Goal: Information Seeking & Learning: Learn about a topic

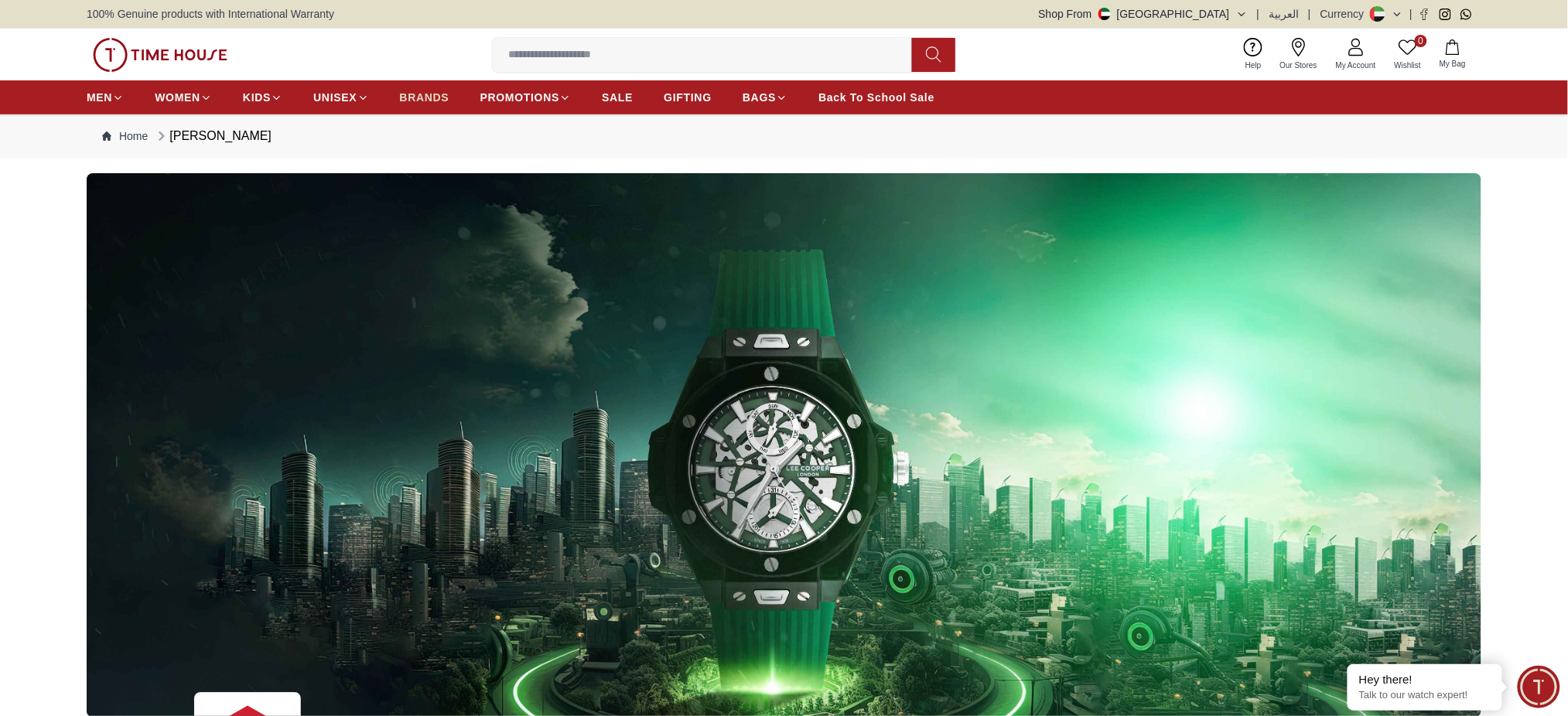
click at [414, 98] on span "BRANDS" at bounding box center [424, 97] width 49 height 15
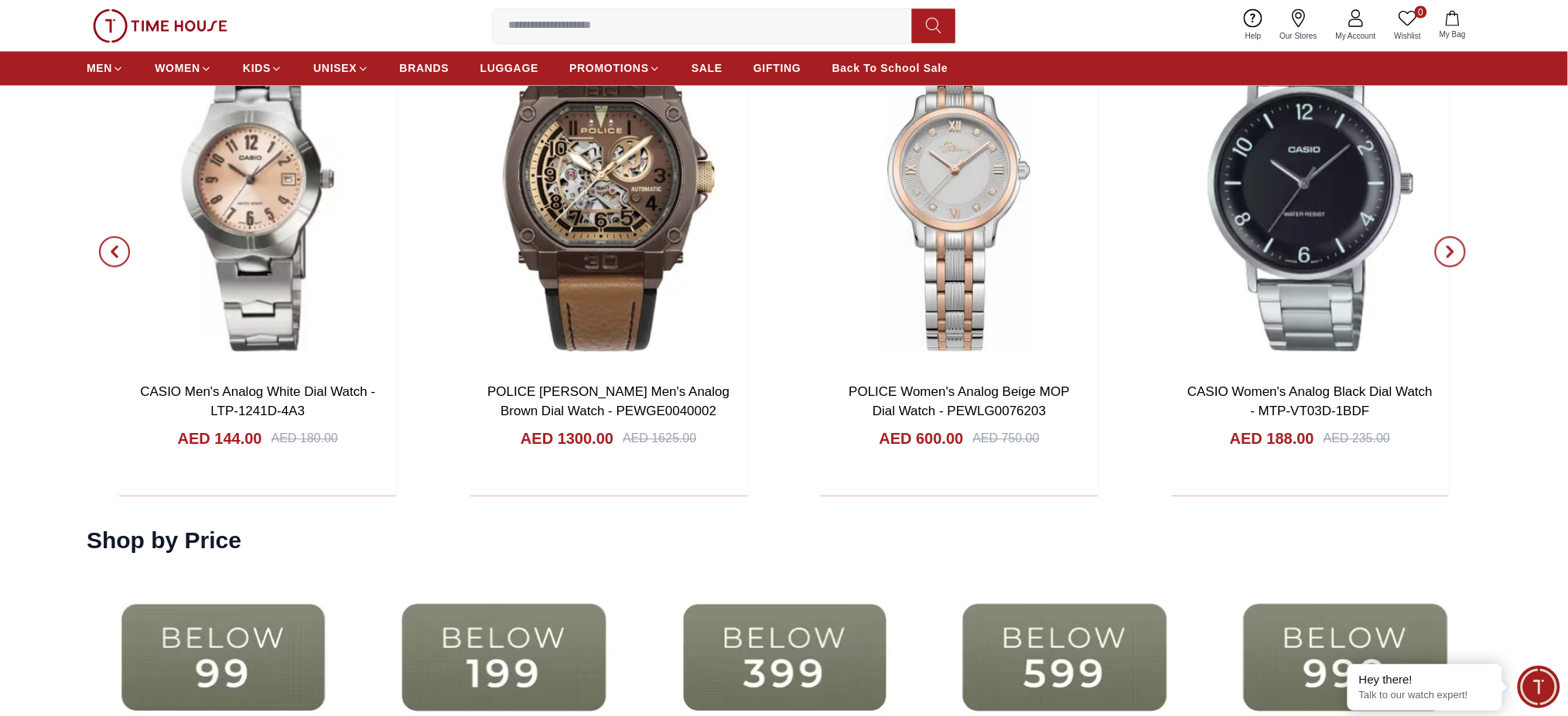
scroll to position [3195, 0]
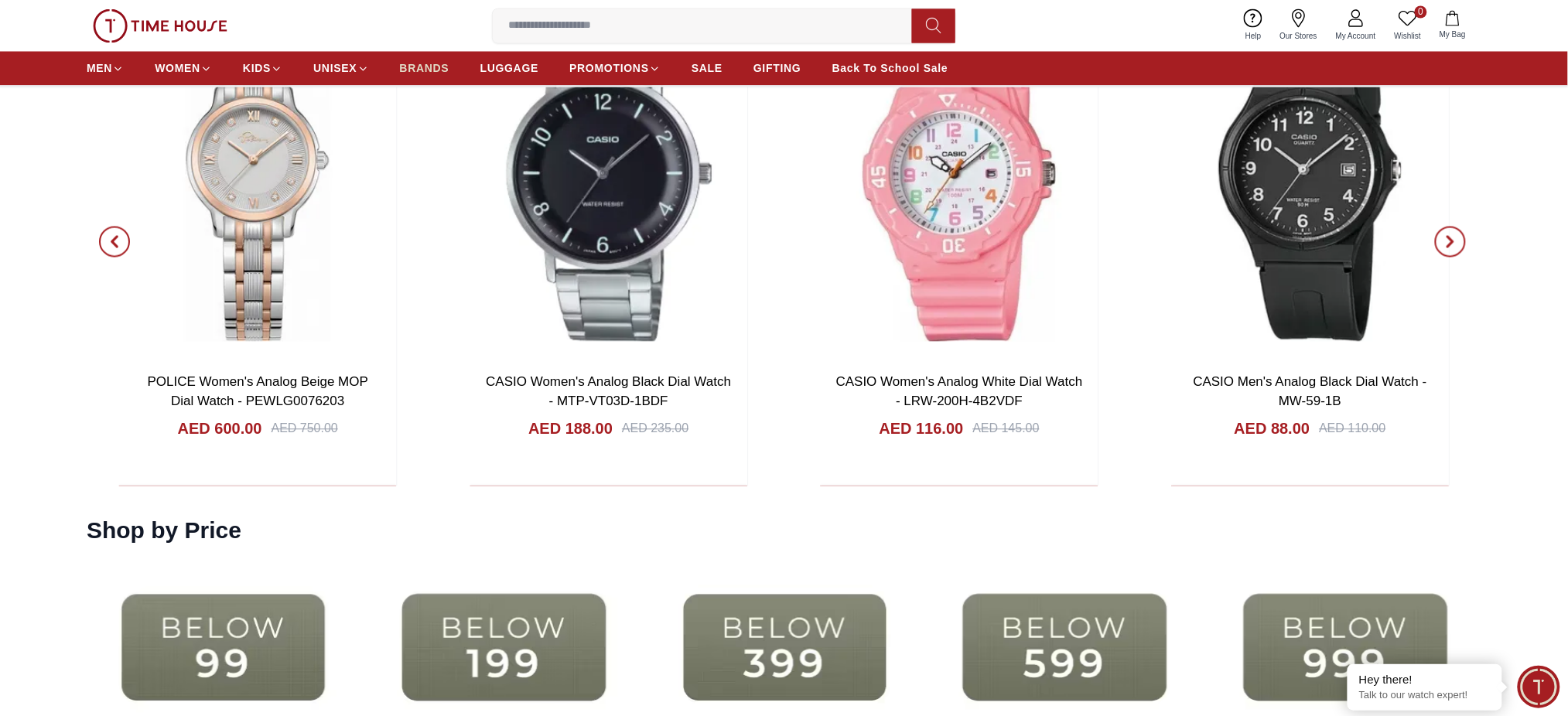
click at [416, 67] on span "BRANDS" at bounding box center [424, 68] width 49 height 15
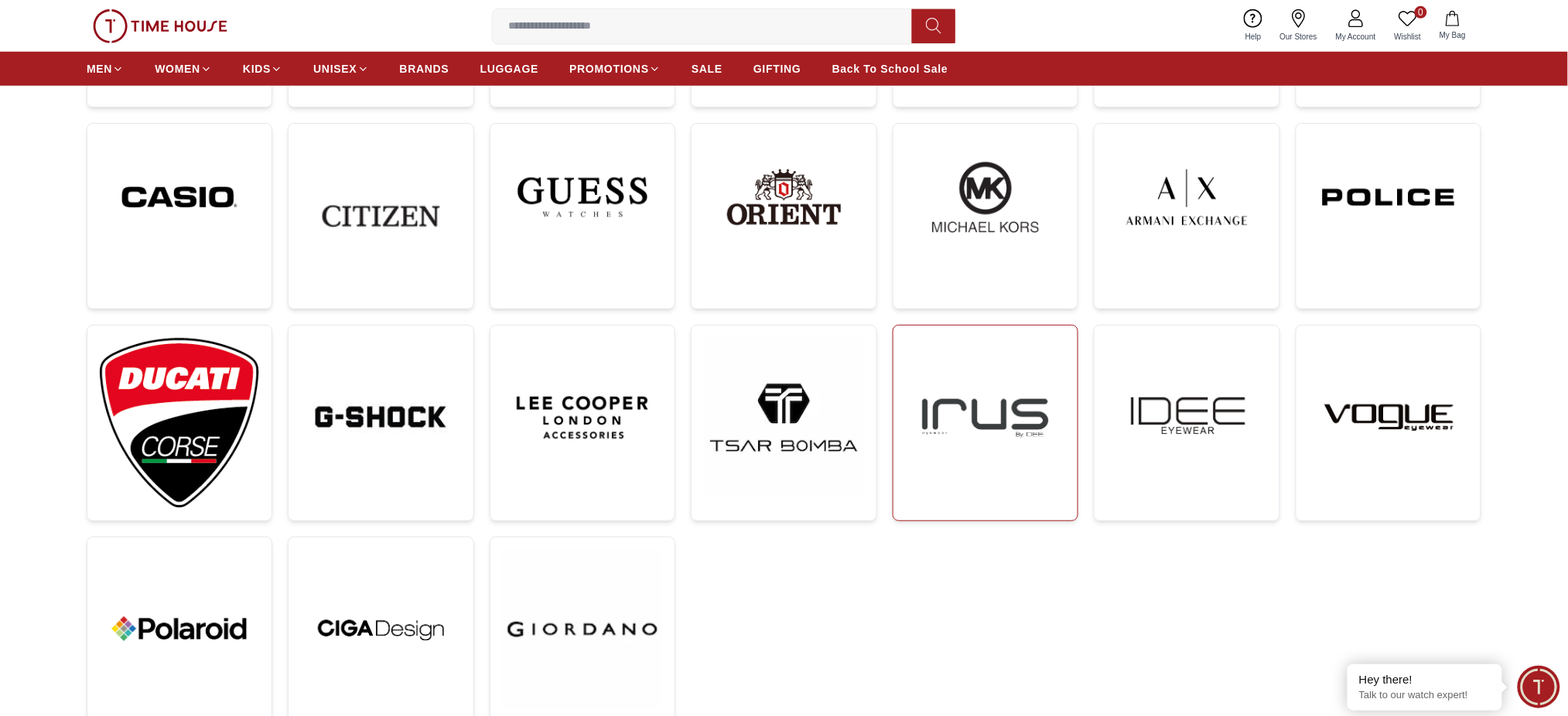
scroll to position [206, 0]
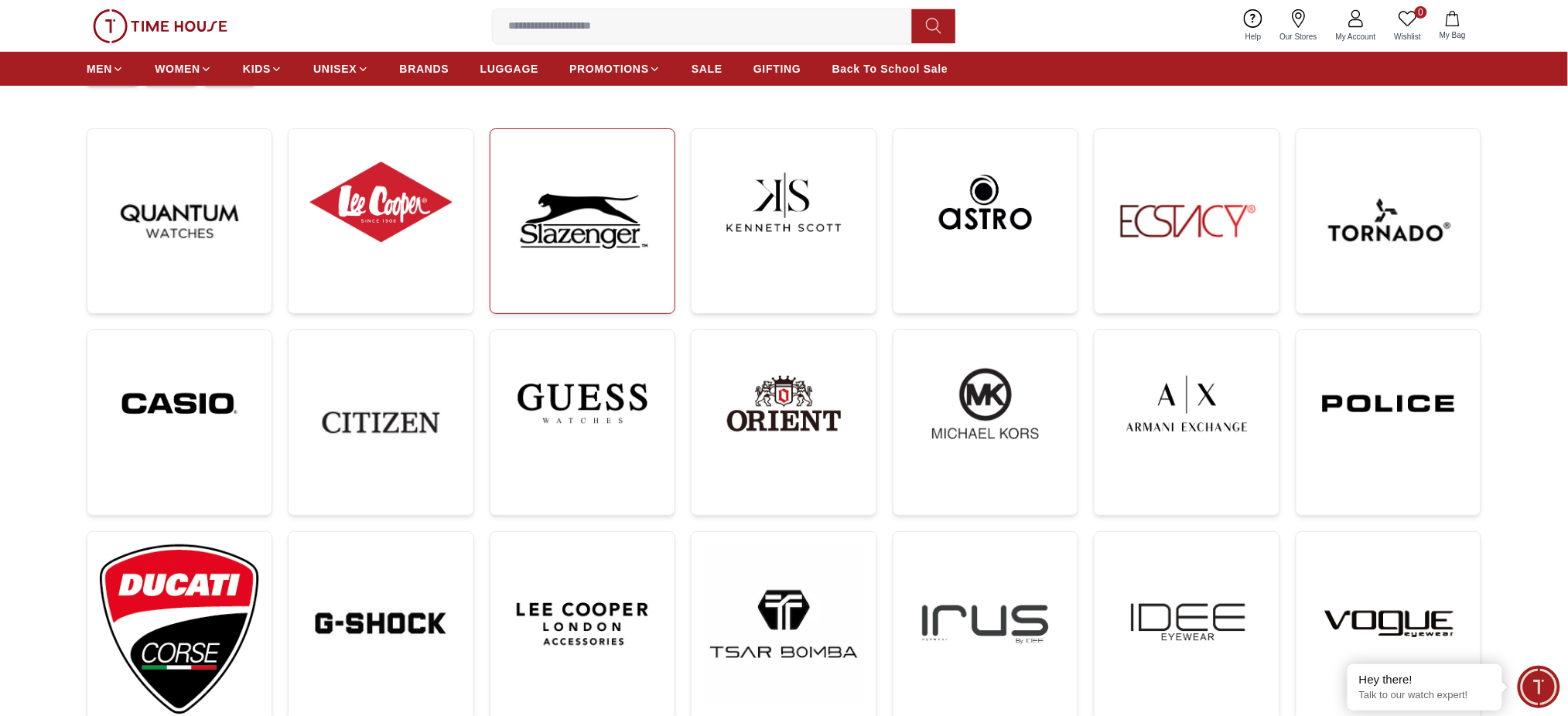
click at [599, 264] on img at bounding box center [583, 221] width 159 height 159
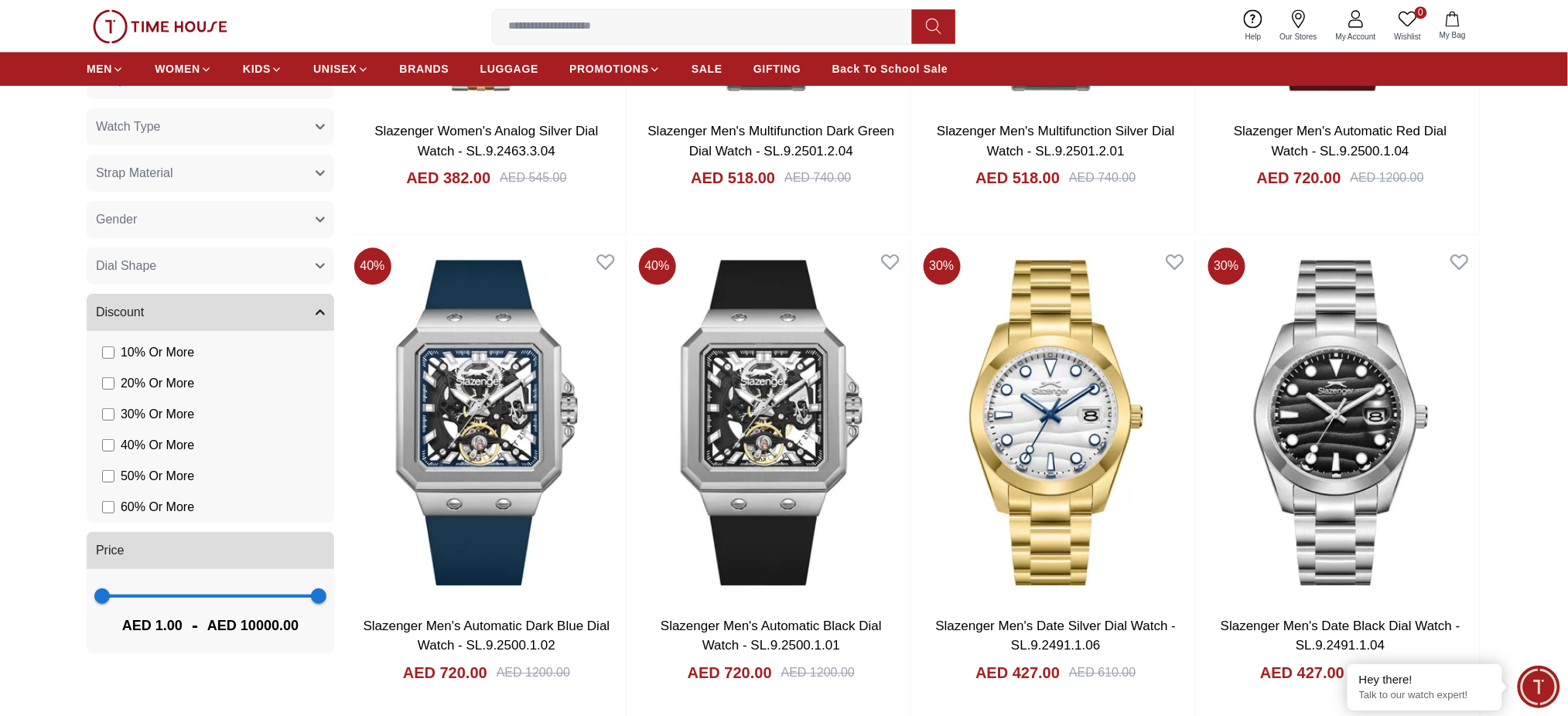
scroll to position [1546, 0]
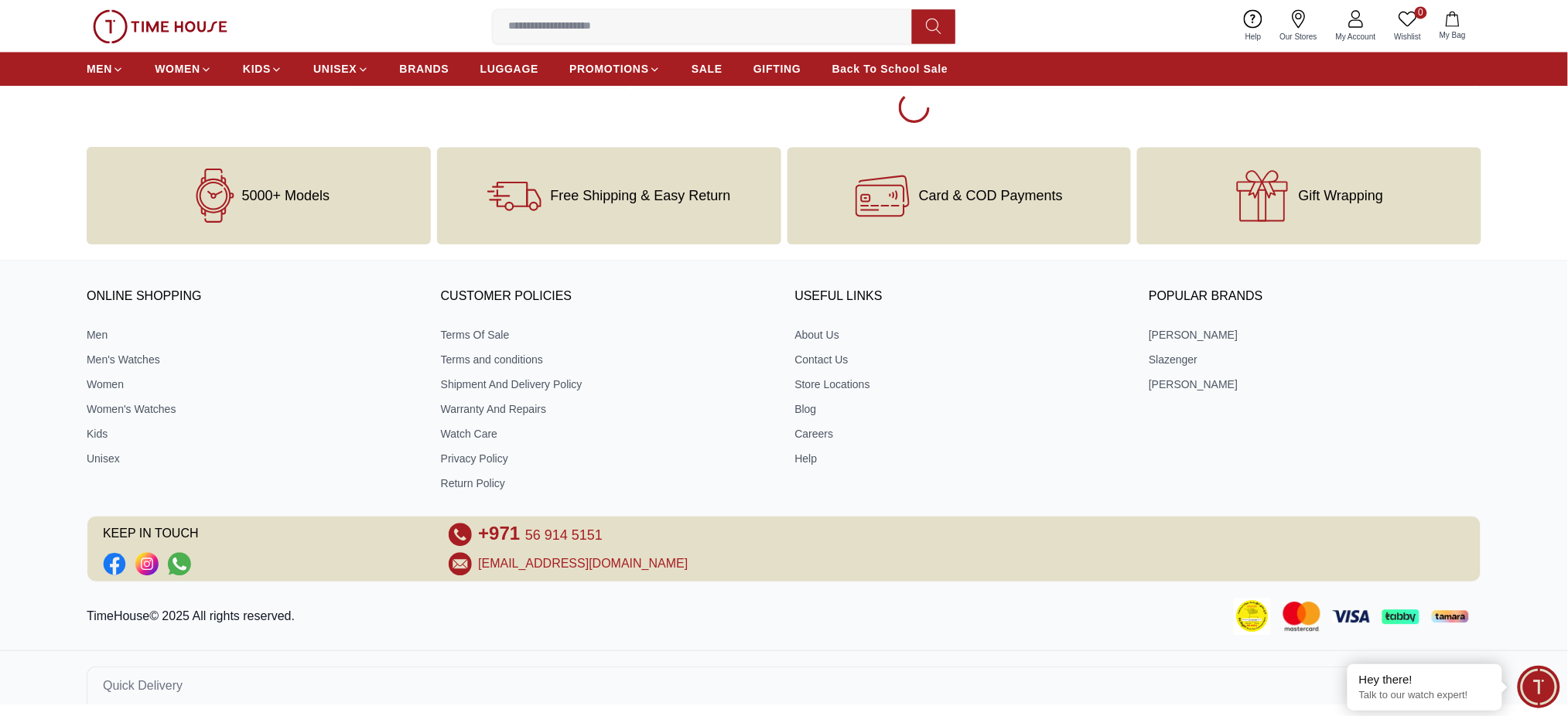
scroll to position [3267, 0]
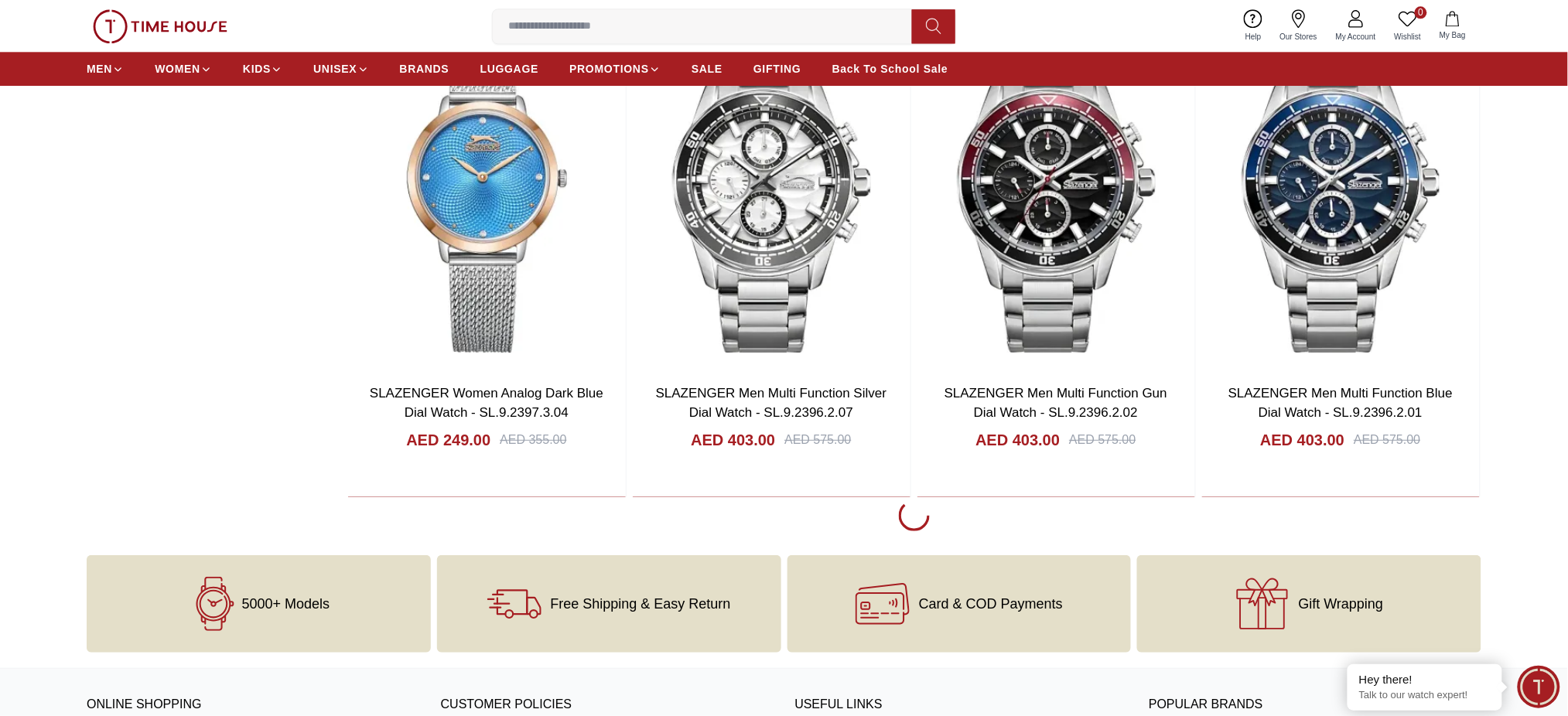
scroll to position [8211, 0]
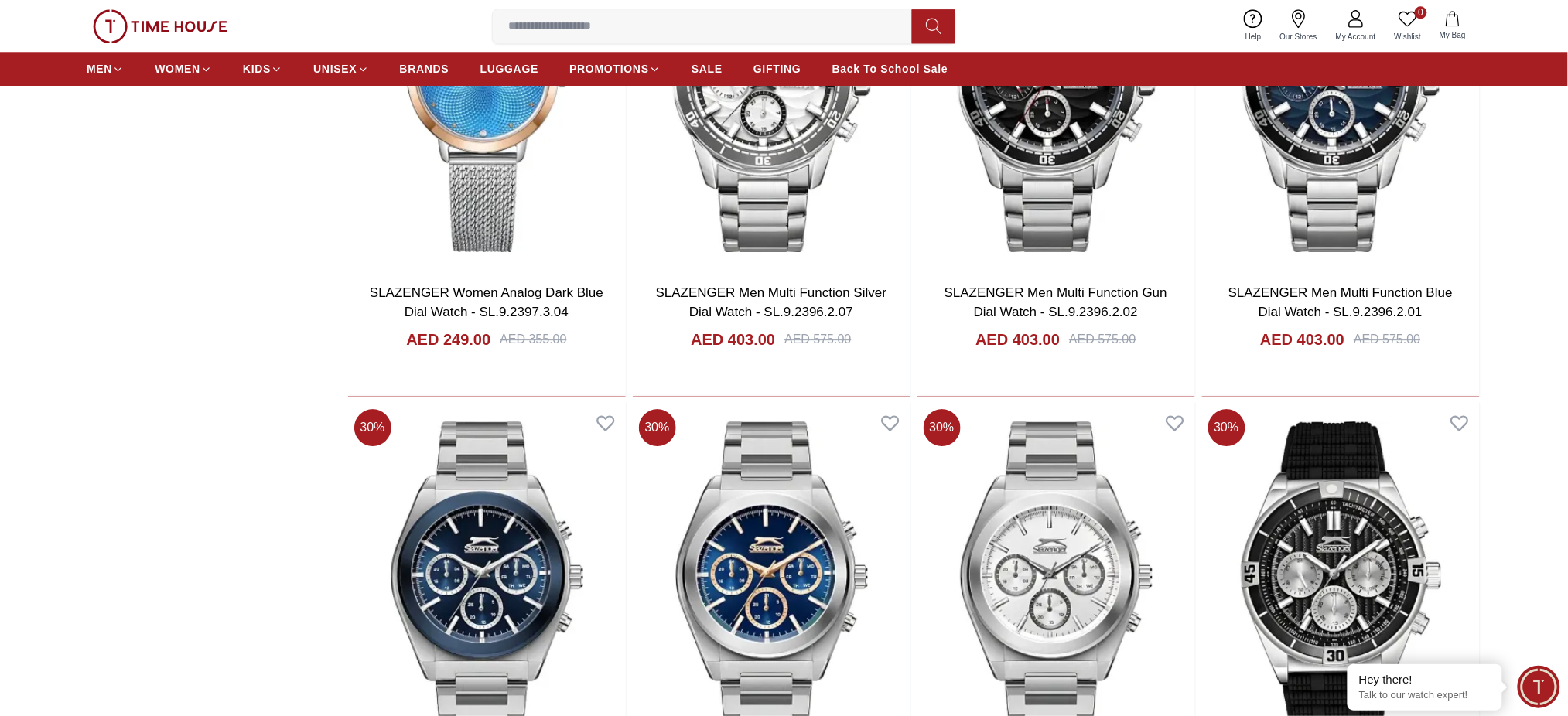
scroll to position [8090, 0]
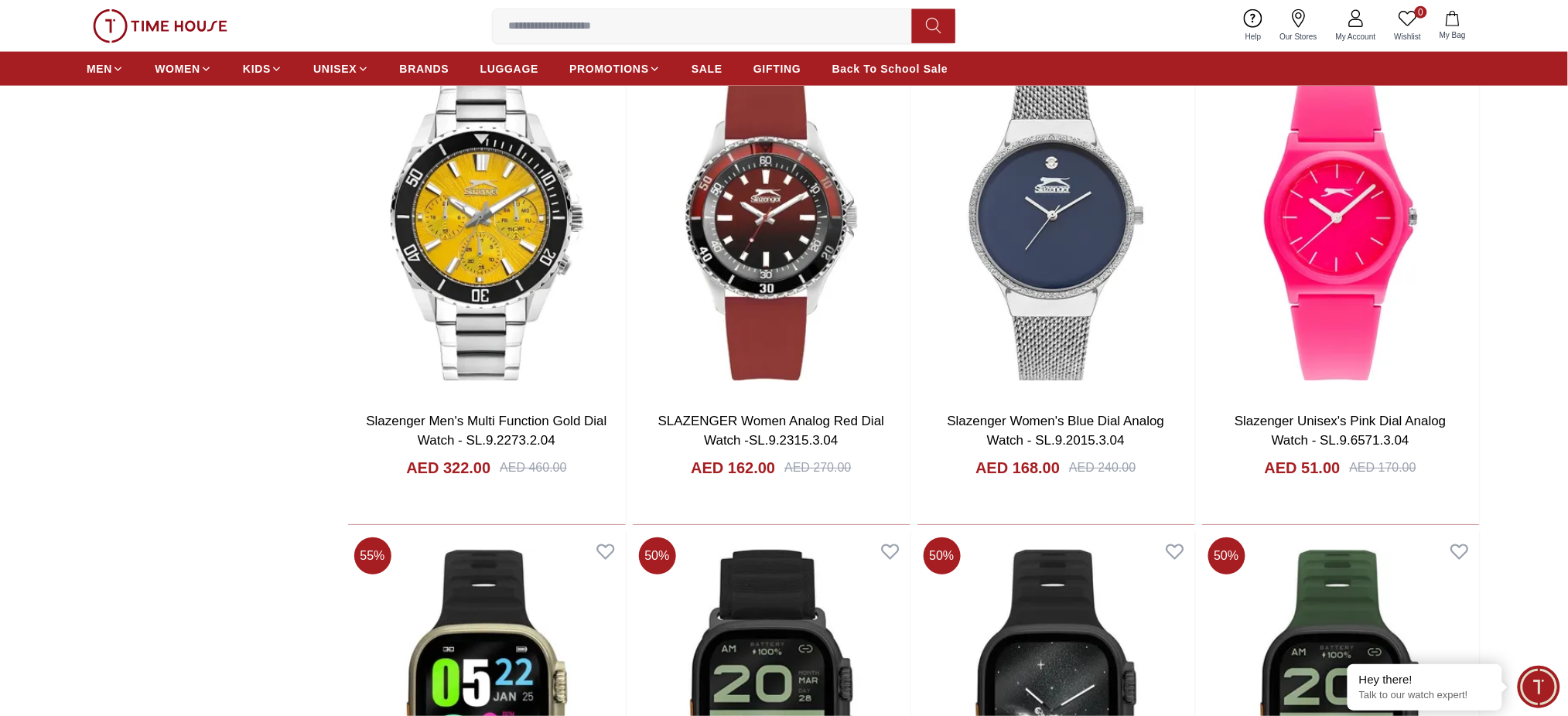
scroll to position [9243, 0]
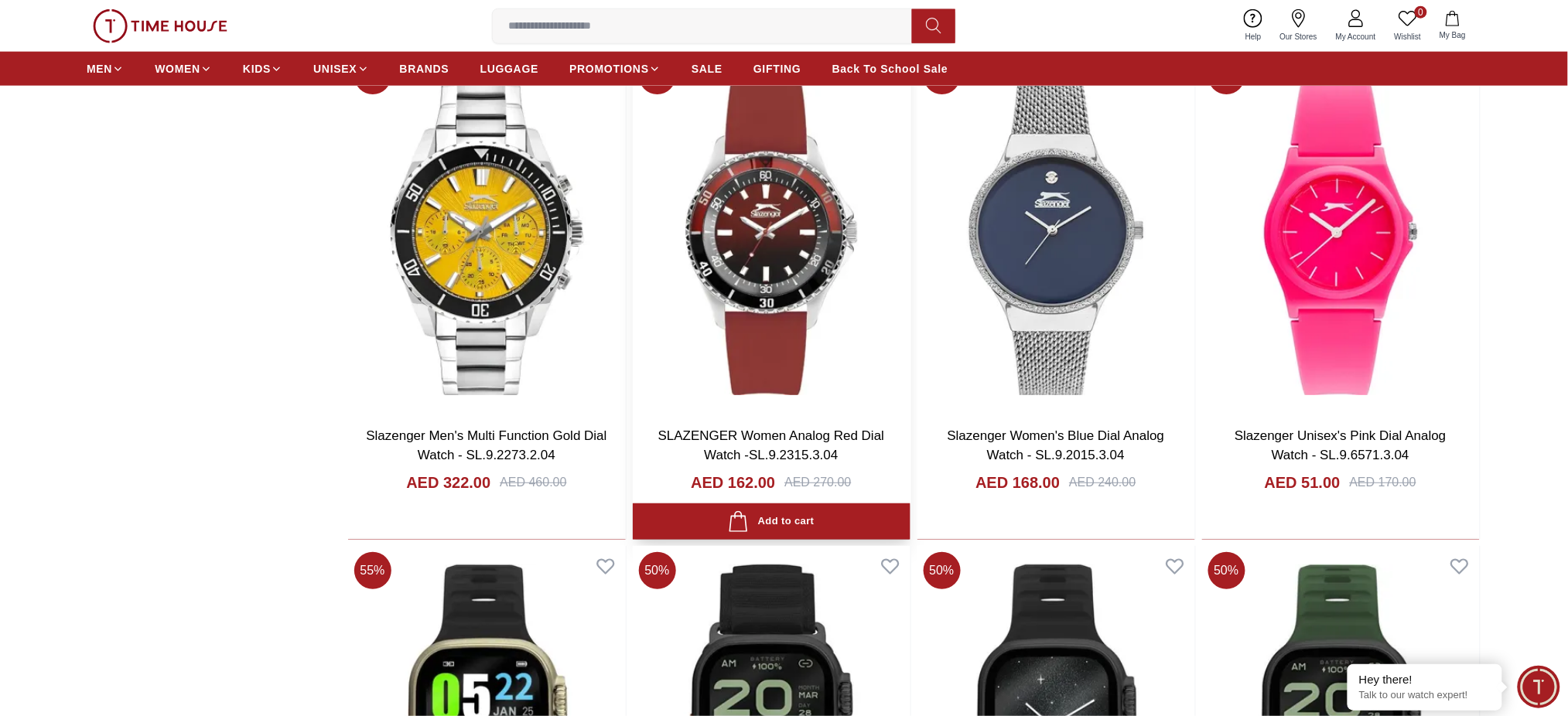
click at [749, 268] on img at bounding box center [771, 232] width 278 height 363
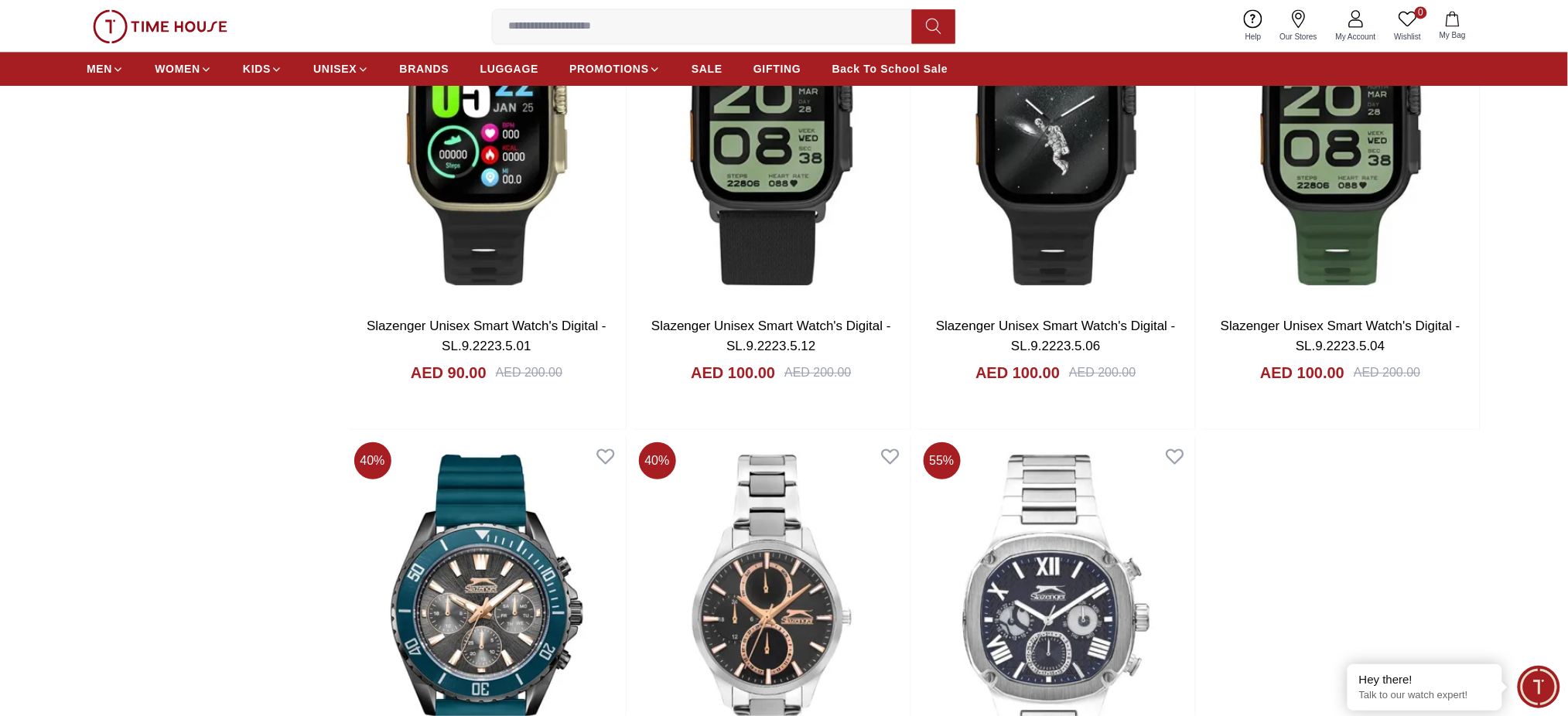
scroll to position [10043, 0]
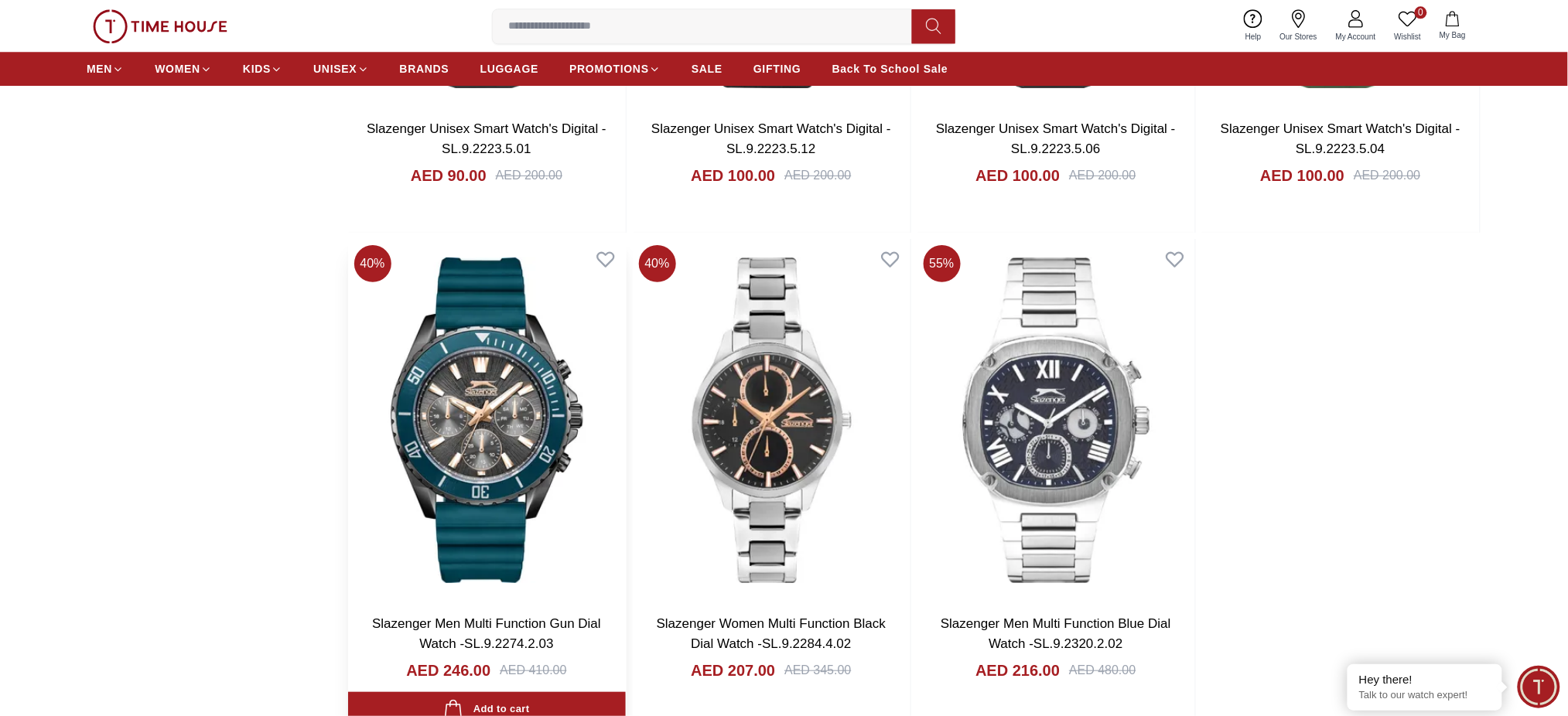
click at [528, 397] on img at bounding box center [486, 420] width 278 height 363
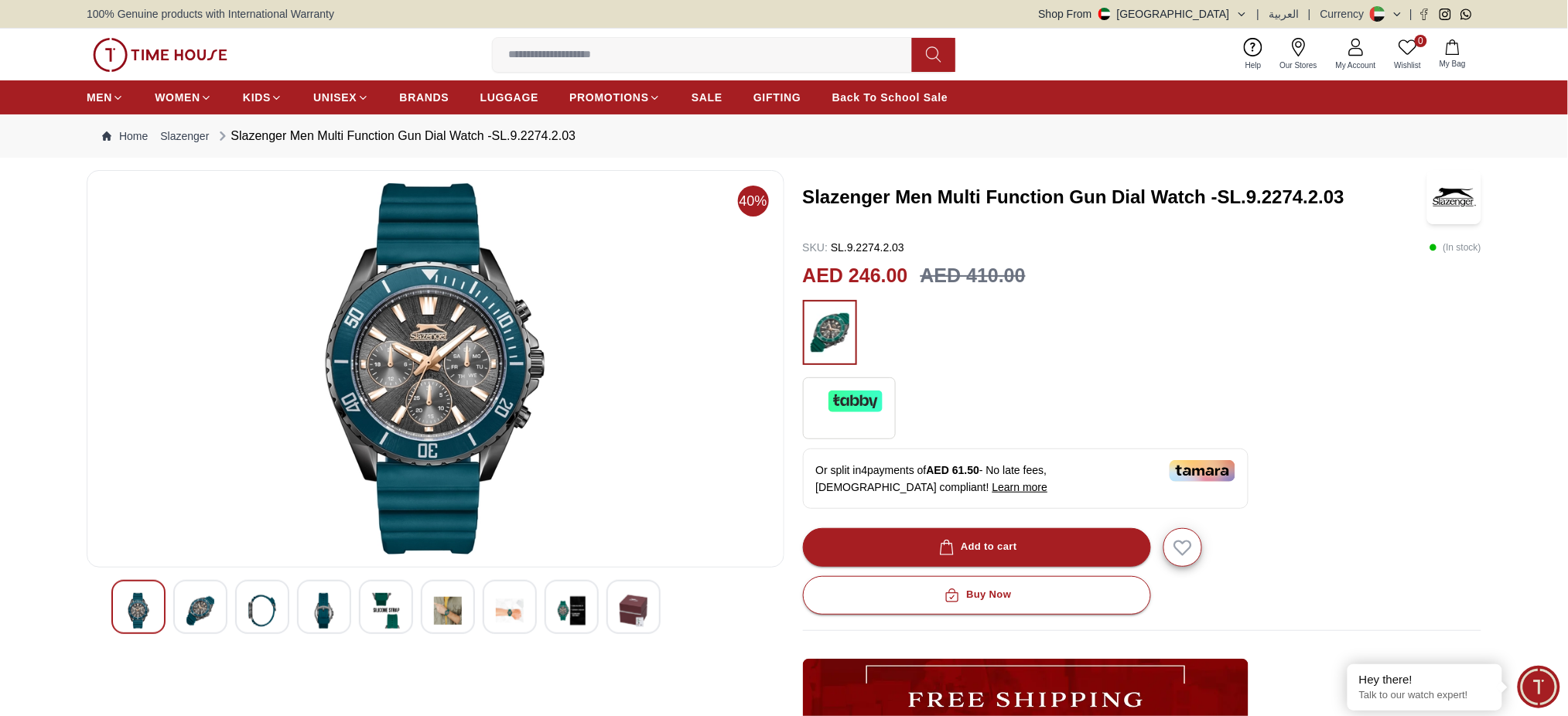
click at [1101, 199] on h3 "Slazenger Men Multi Function Gun Dial Watch -SL.9.2274.2.03" at bounding box center [1113, 197] width 622 height 25
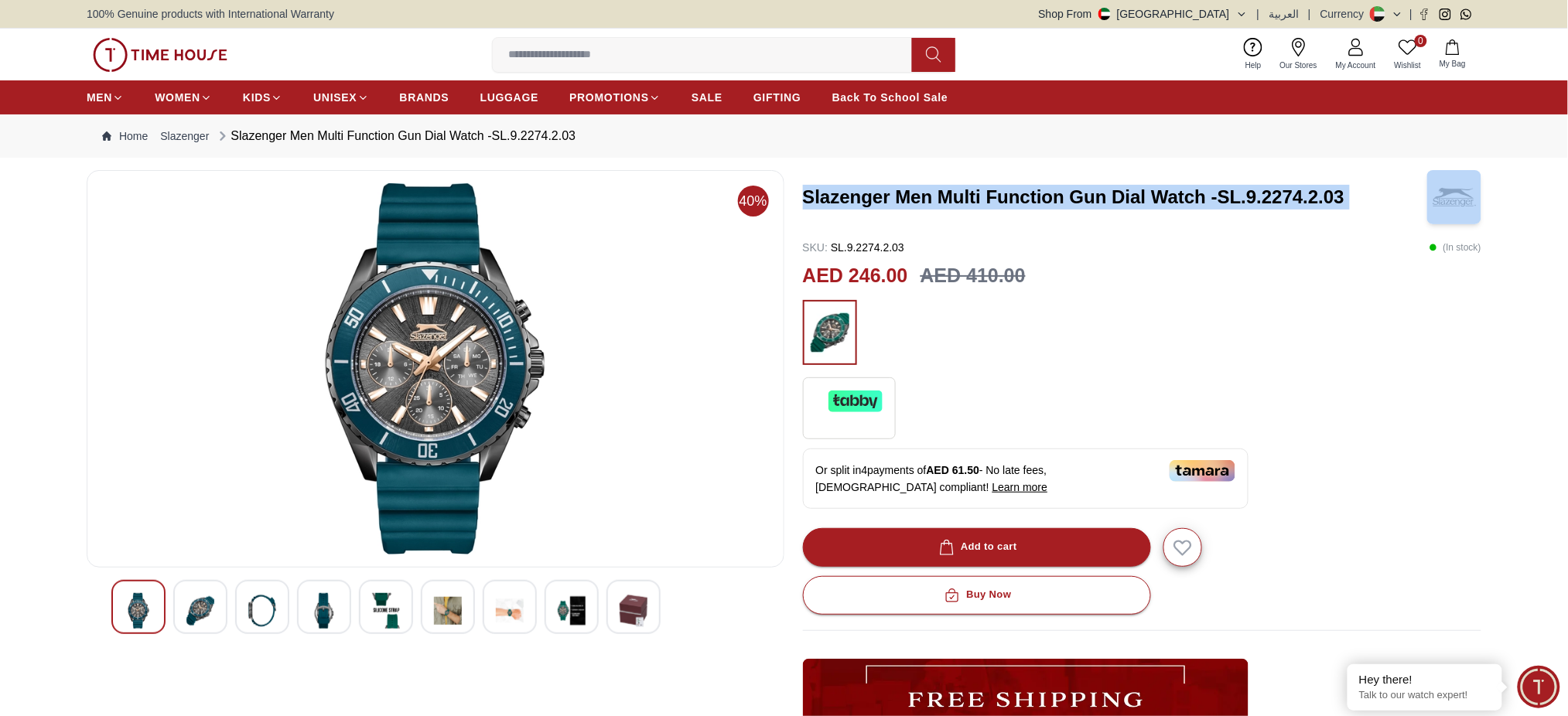
click at [1101, 199] on h3 "Slazenger Men Multi Function Gun Dial Watch -SL.9.2274.2.03" at bounding box center [1113, 197] width 622 height 25
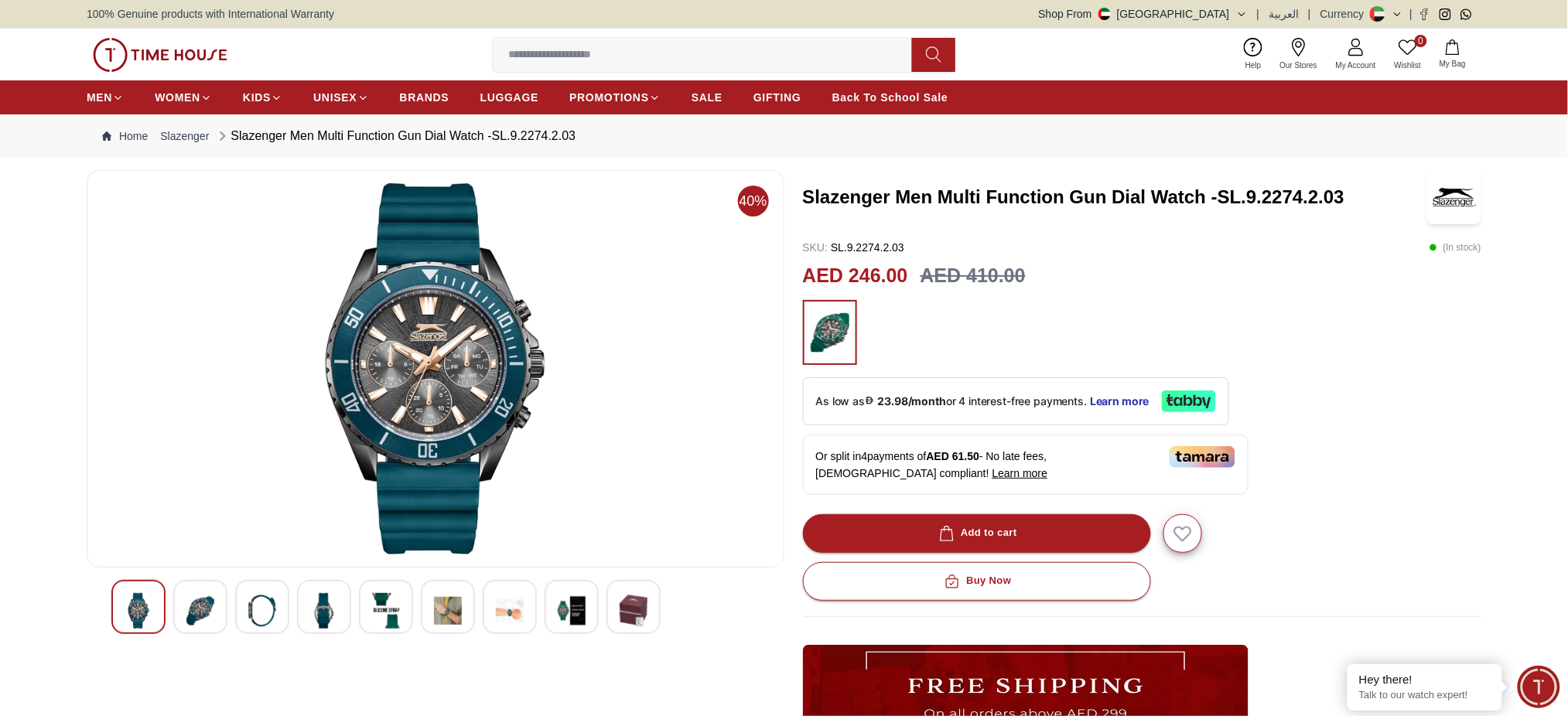
click at [1091, 246] on div "SKU : SL.9.2274.2.03 ( In stock )" at bounding box center [1142, 247] width 679 height 15
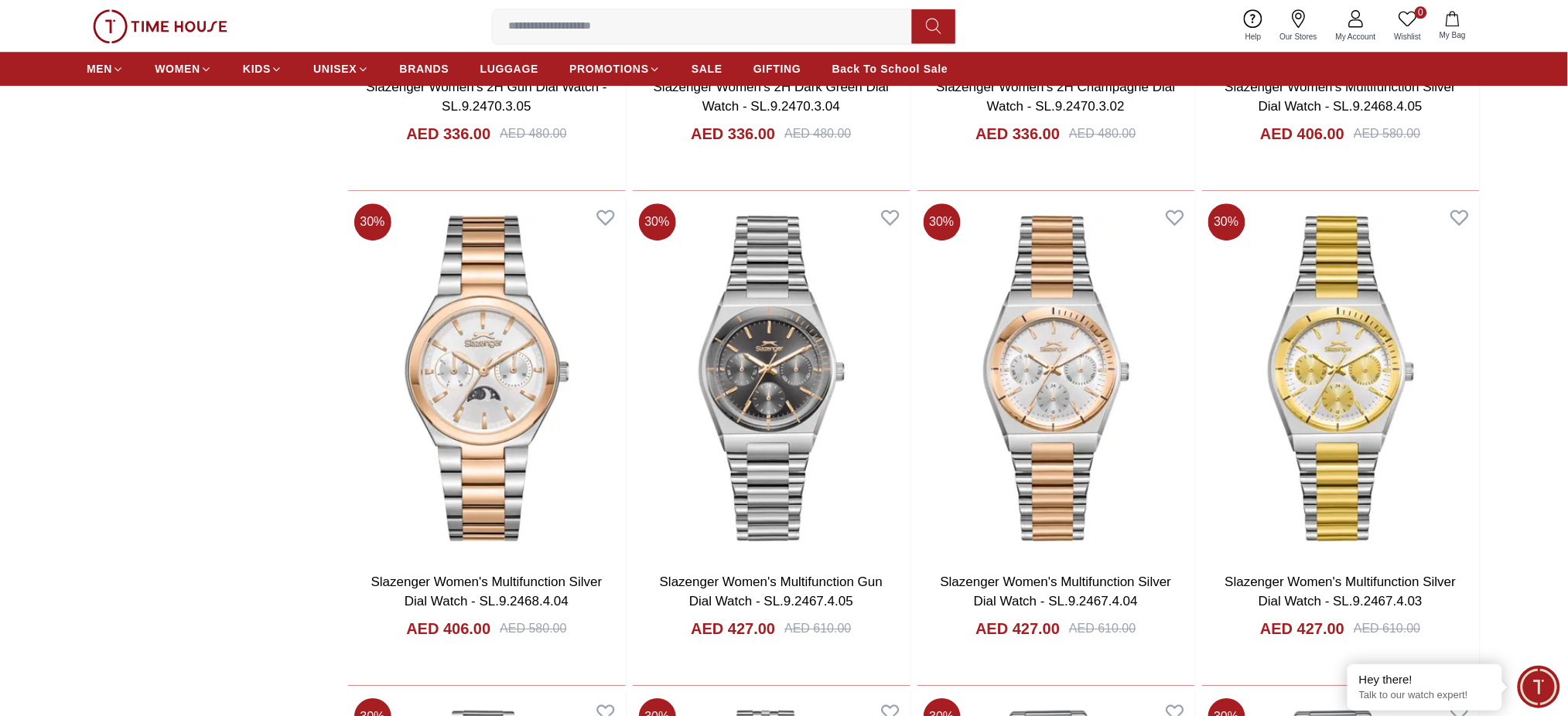
scroll to position [3739, 0]
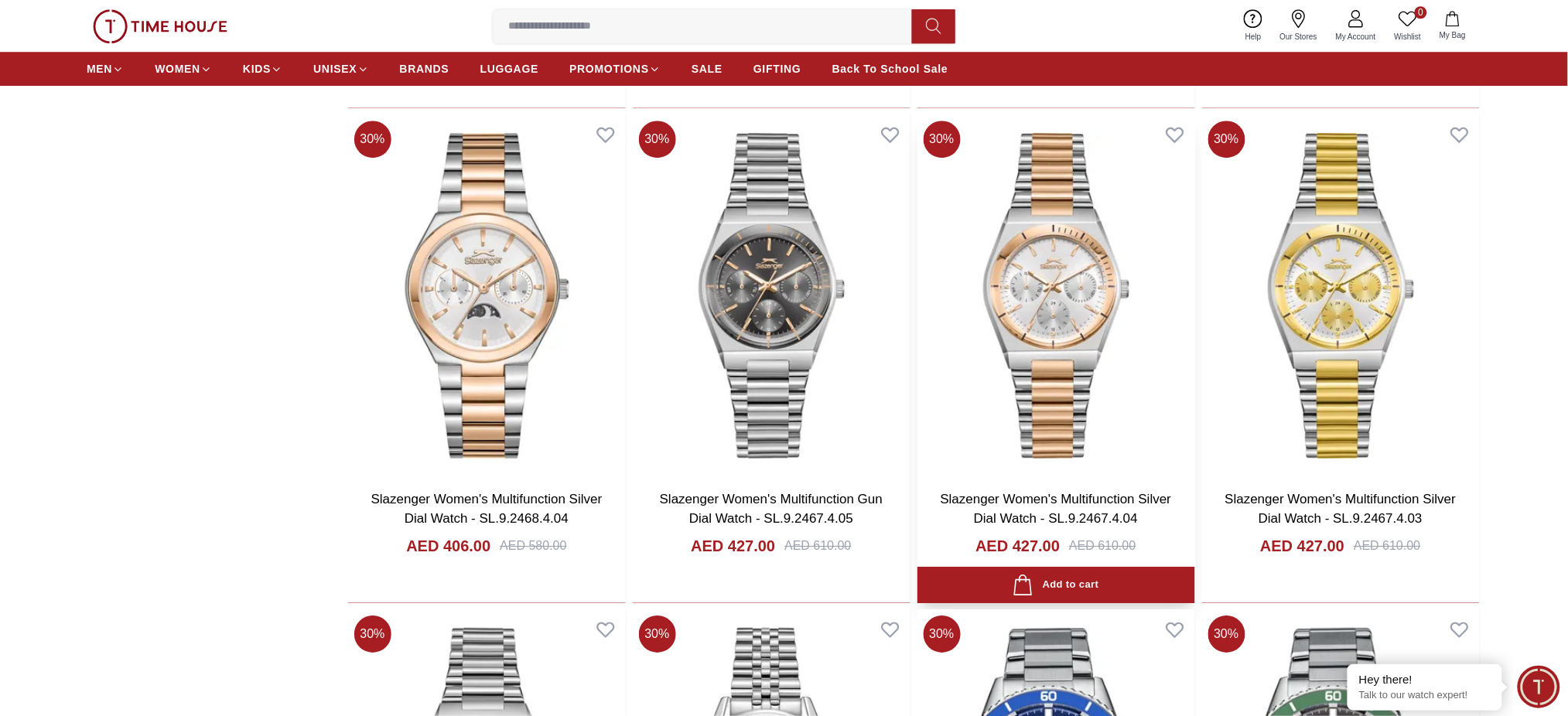
click at [967, 550] on div "AED 427.00 AED 610.00" at bounding box center [1056, 564] width 247 height 59
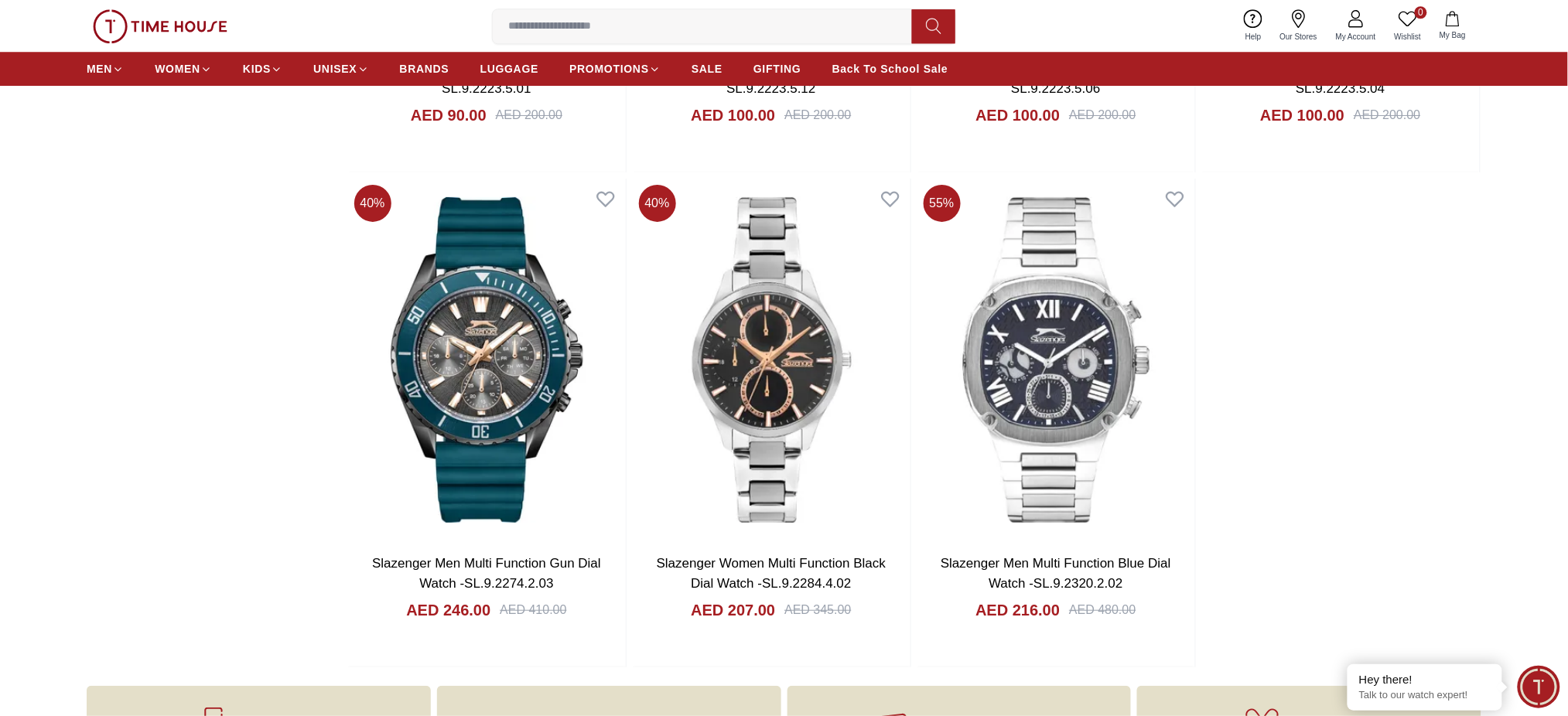
scroll to position [10130, 0]
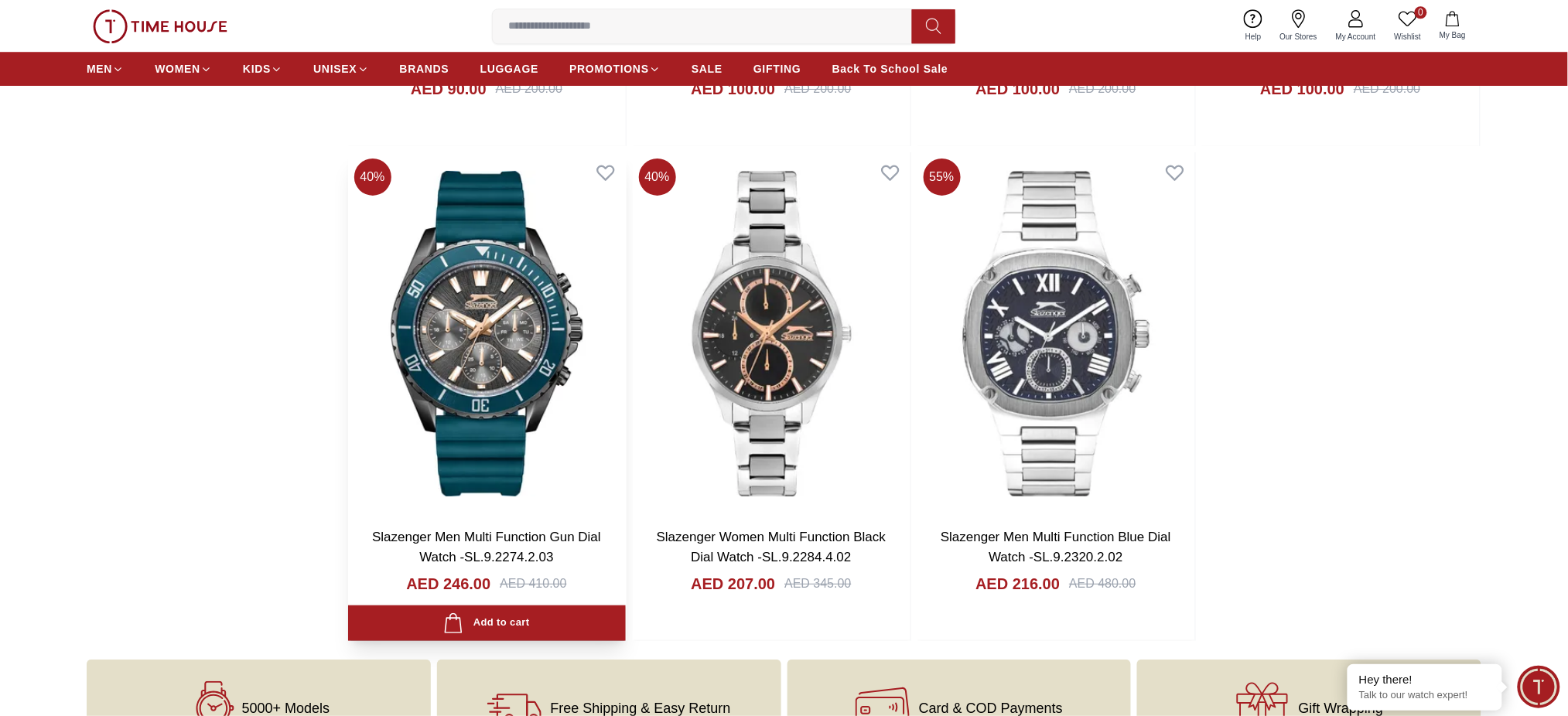
click at [442, 288] on img at bounding box center [486, 333] width 278 height 363
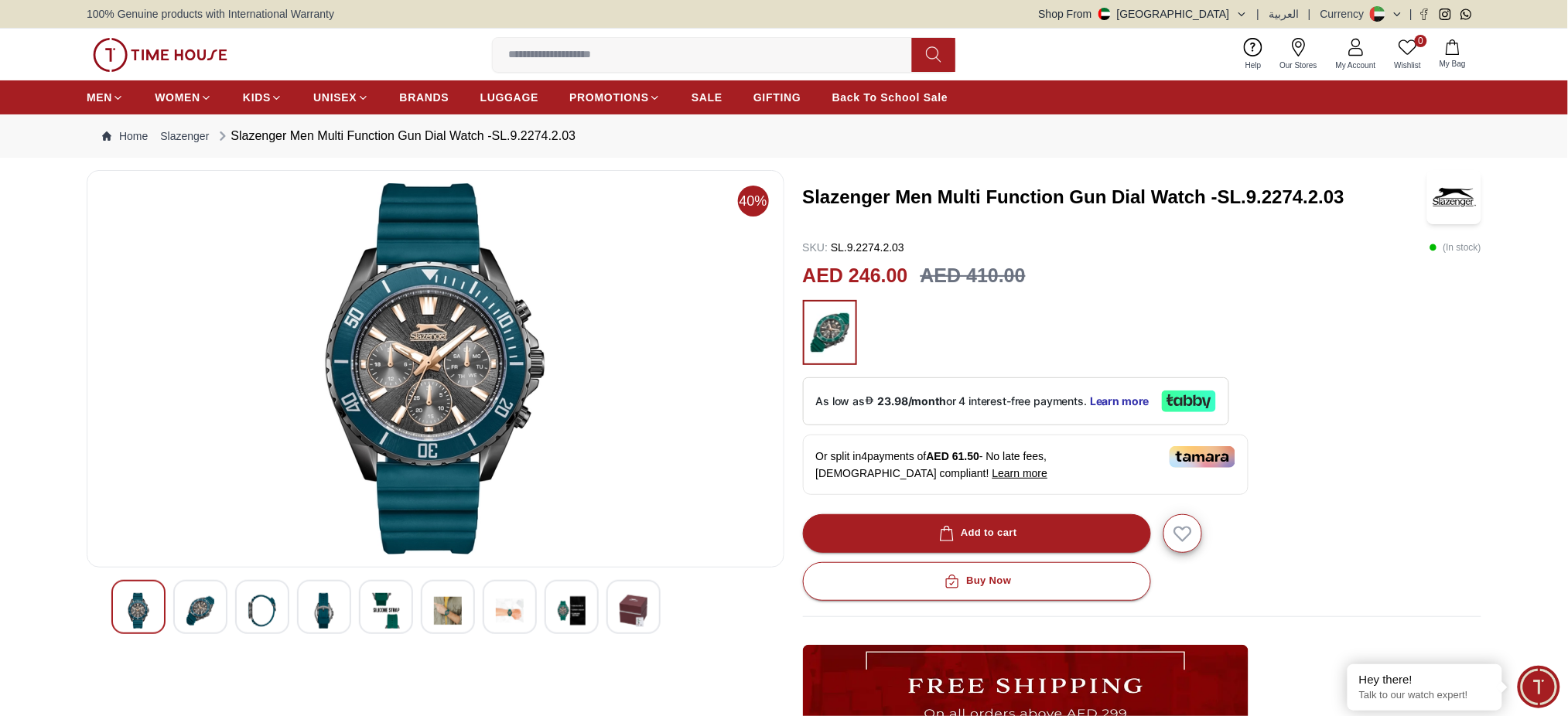
click at [943, 195] on h3 "Slazenger Men Multi Function Gun Dial Watch -SL.9.2274.2.03" at bounding box center [1113, 197] width 622 height 25
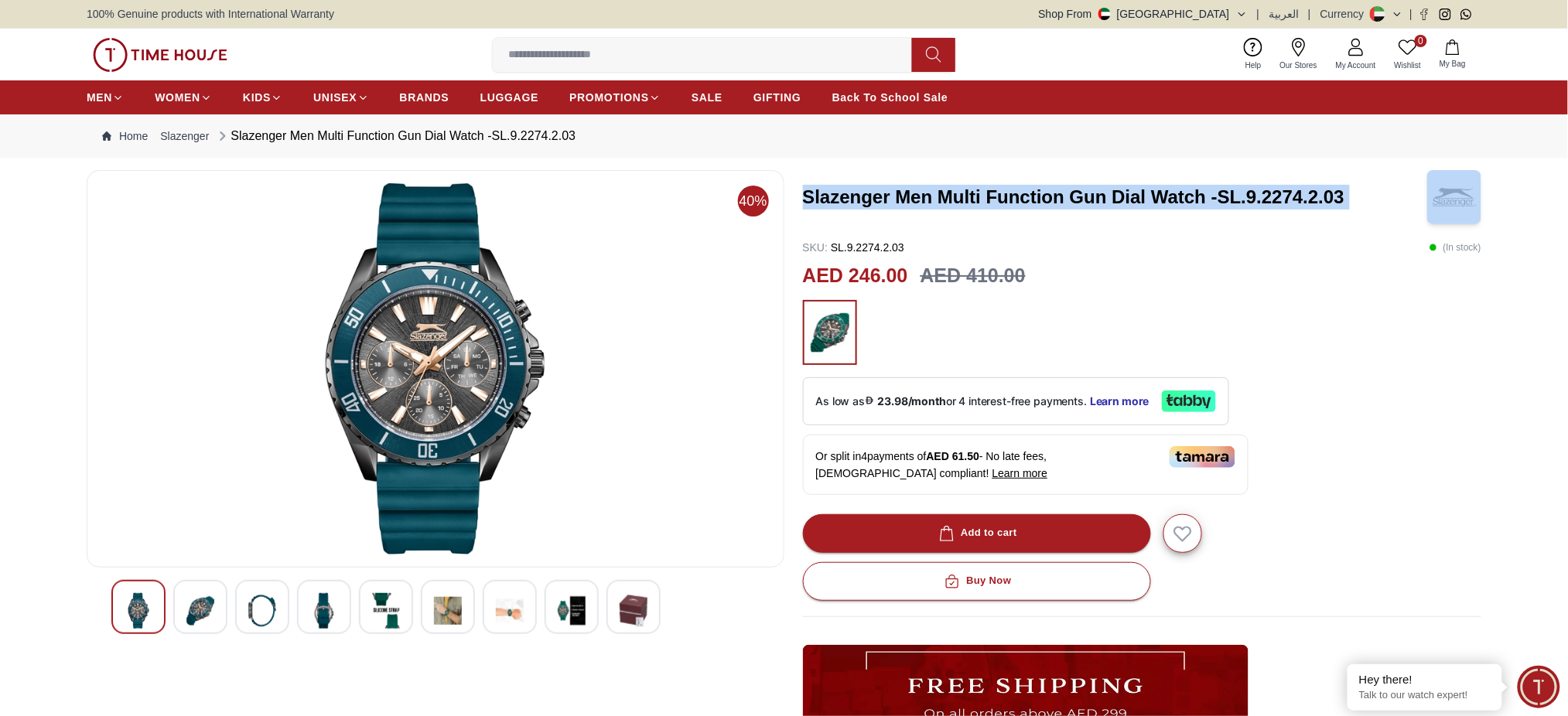
click at [943, 195] on h3 "Slazenger Men Multi Function Gun Dial Watch -SL.9.2274.2.03" at bounding box center [1113, 197] width 622 height 25
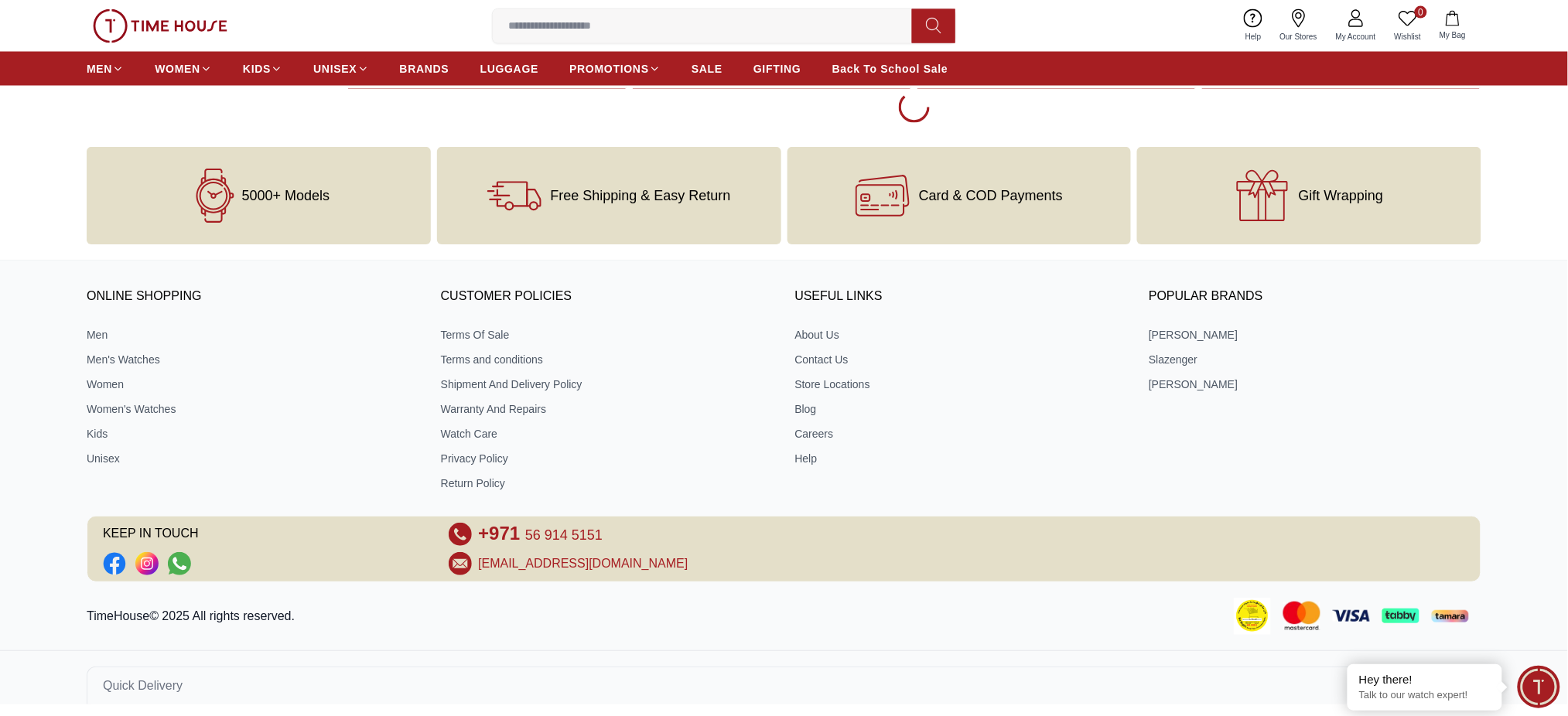
scroll to position [2591, 0]
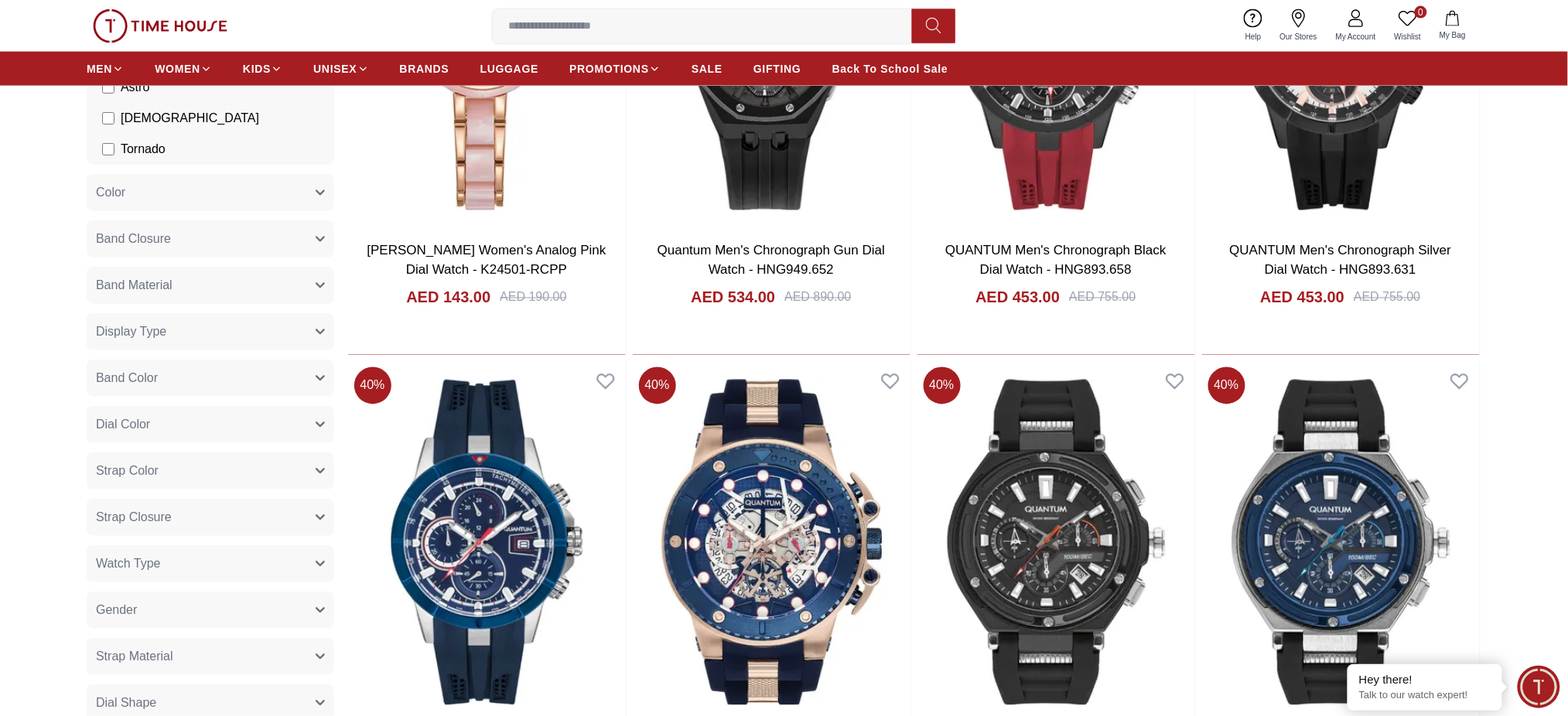
scroll to position [619, 0]
